Goal: Information Seeking & Learning: Learn about a topic

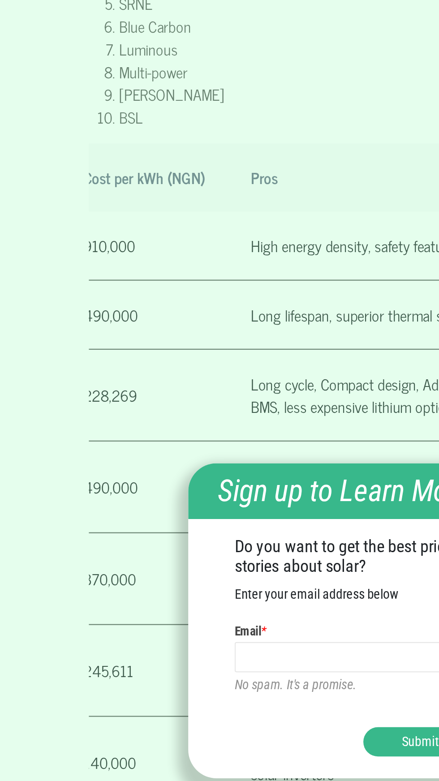
scroll to position [0, 263]
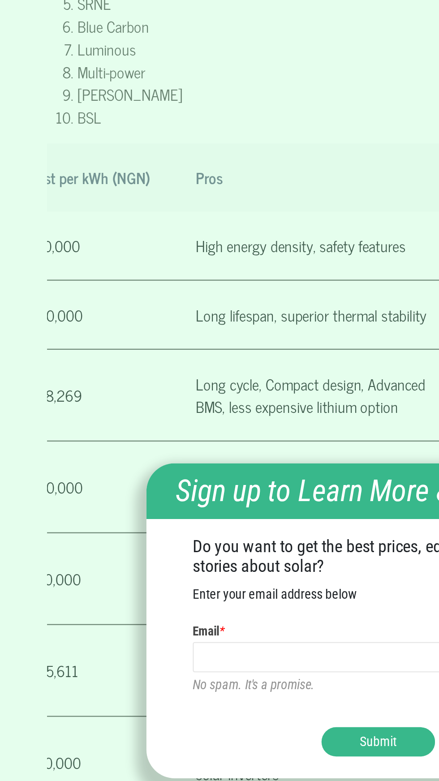
click at [178, 322] on div "Sign up to Learn More & Save More Do you want to get the best prices, education…" at bounding box center [219, 390] width 439 height 781
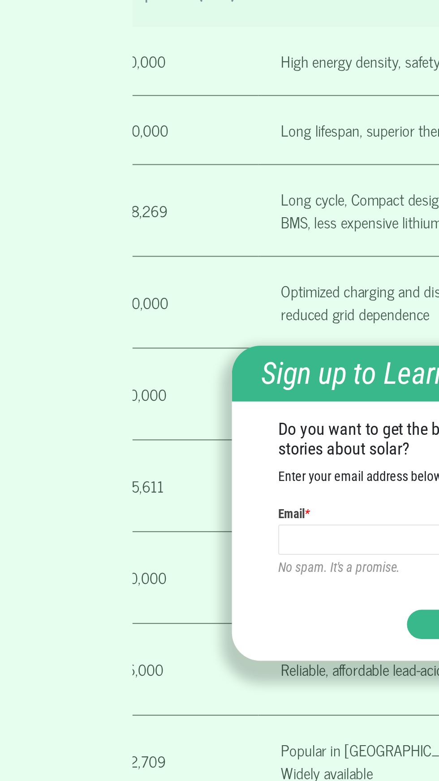
scroll to position [839, 0]
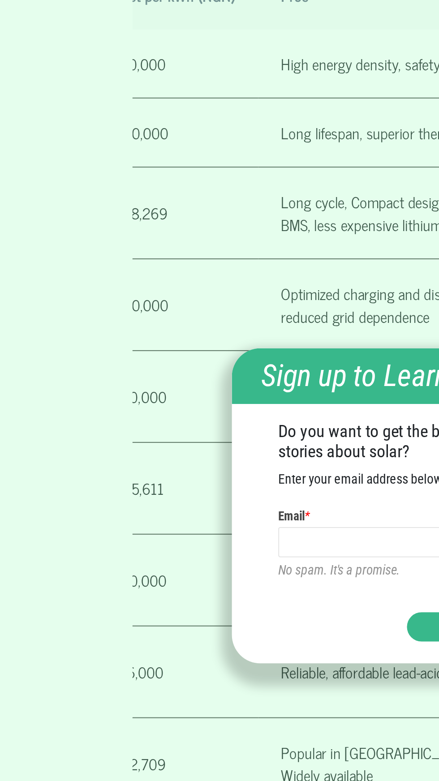
click at [129, 408] on div "Do you want to get the best prices, education, and stories about solar? Enter y…" at bounding box center [220, 395] width 220 height 99
click at [141, 320] on div at bounding box center [220, 312] width 220 height 15
click at [129, 341] on em "Sign up to Learn More & Save More" at bounding box center [220, 332] width 192 height 17
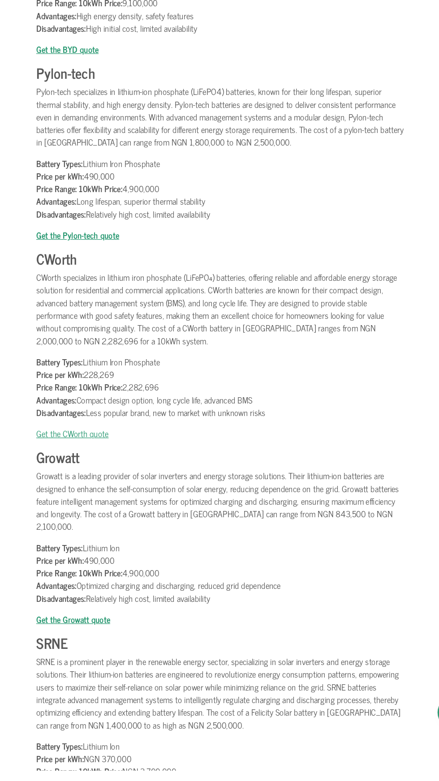
scroll to position [1515, 0]
